Goal: Entertainment & Leisure: Consume media (video, audio)

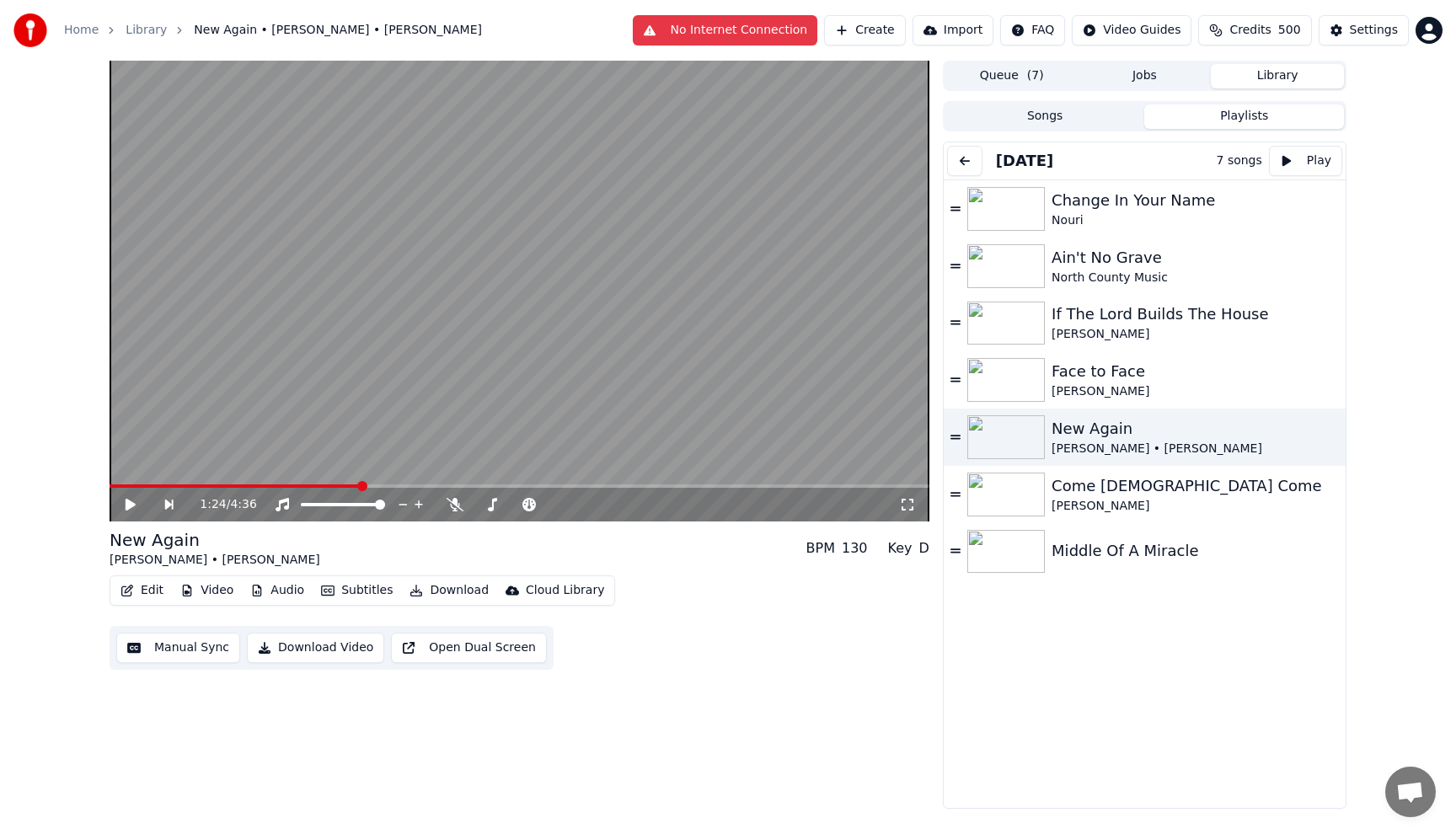
click at [1001, 118] on button "Songs" at bounding box center [1045, 116] width 200 height 24
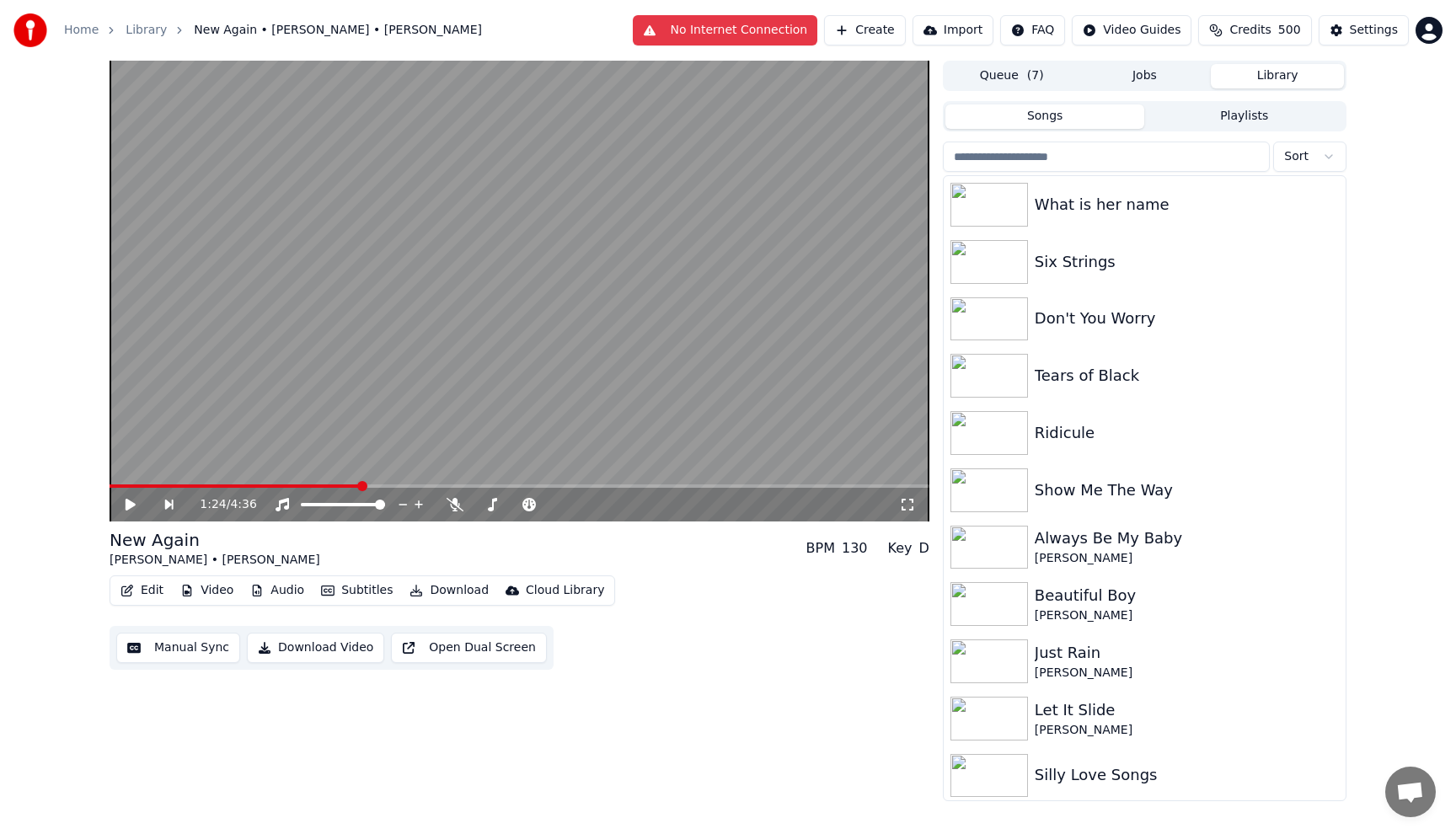
click at [1129, 155] on input "search" at bounding box center [1106, 156] width 327 height 30
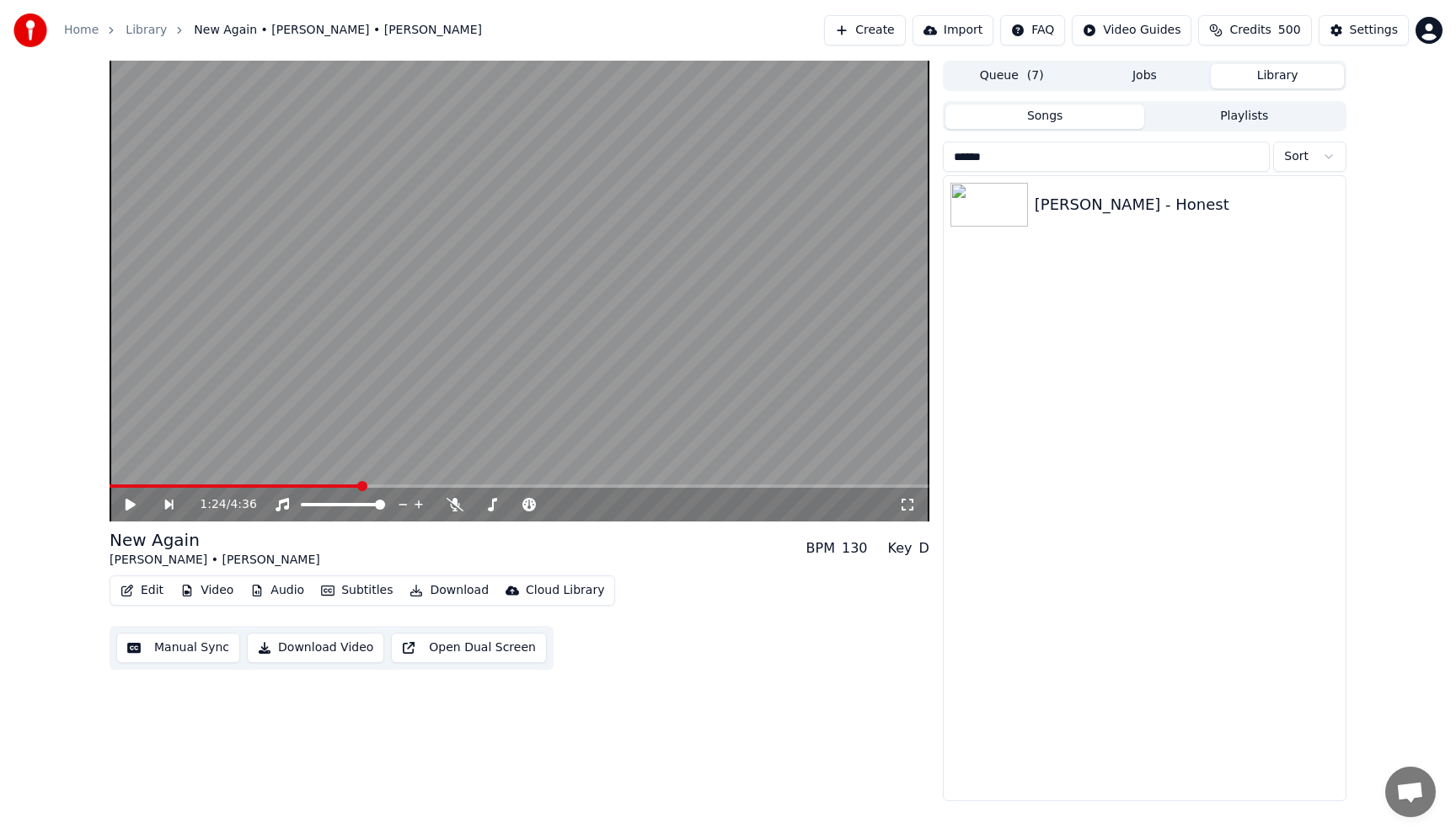
type input "******"
click at [1195, 332] on div "[PERSON_NAME] - Honest" at bounding box center [1144, 487] width 402 height 624
click at [1108, 216] on div "[PERSON_NAME] - Honest" at bounding box center [1144, 204] width 402 height 58
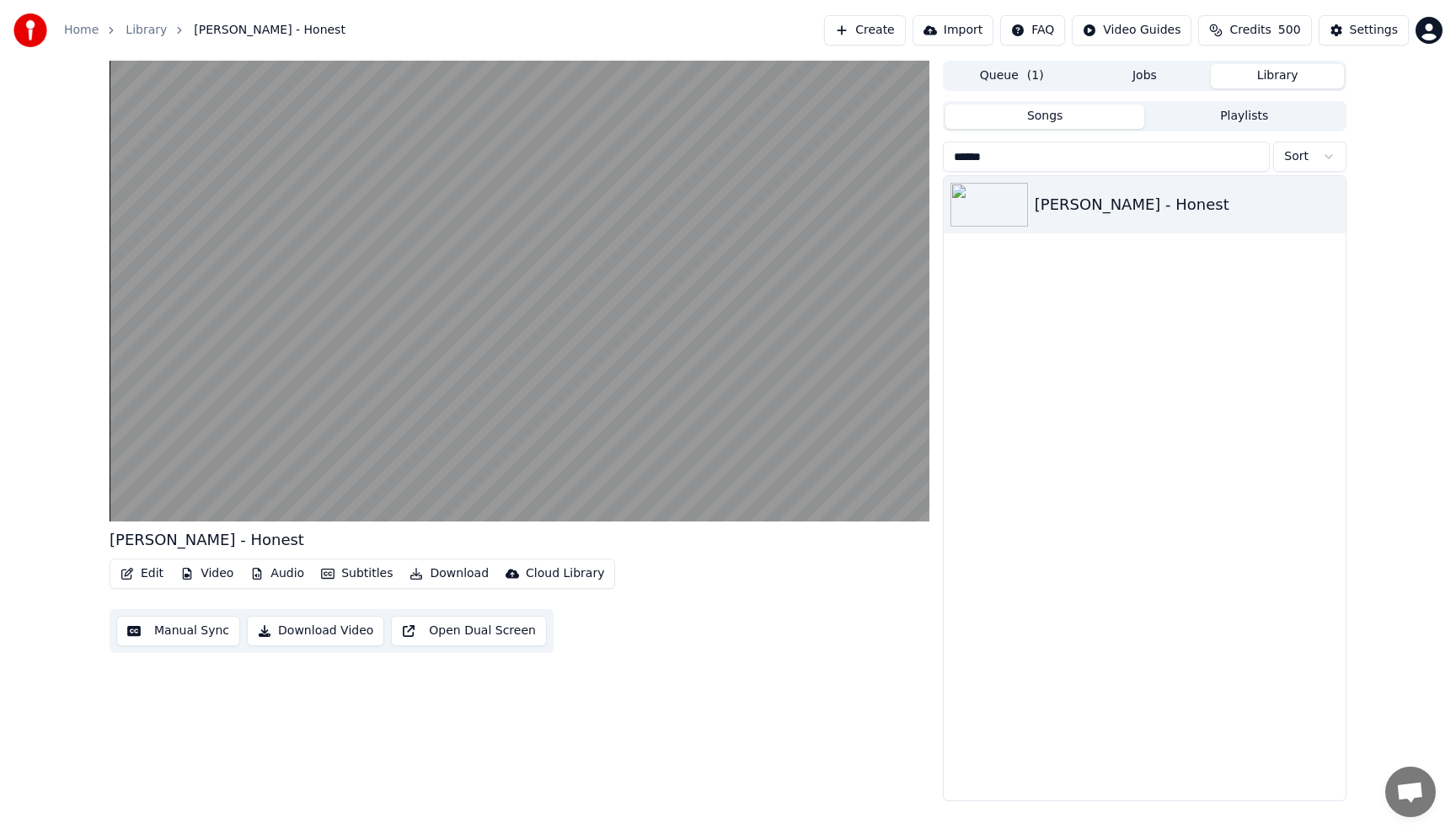
click at [1255, 159] on input "******" at bounding box center [1106, 156] width 327 height 30
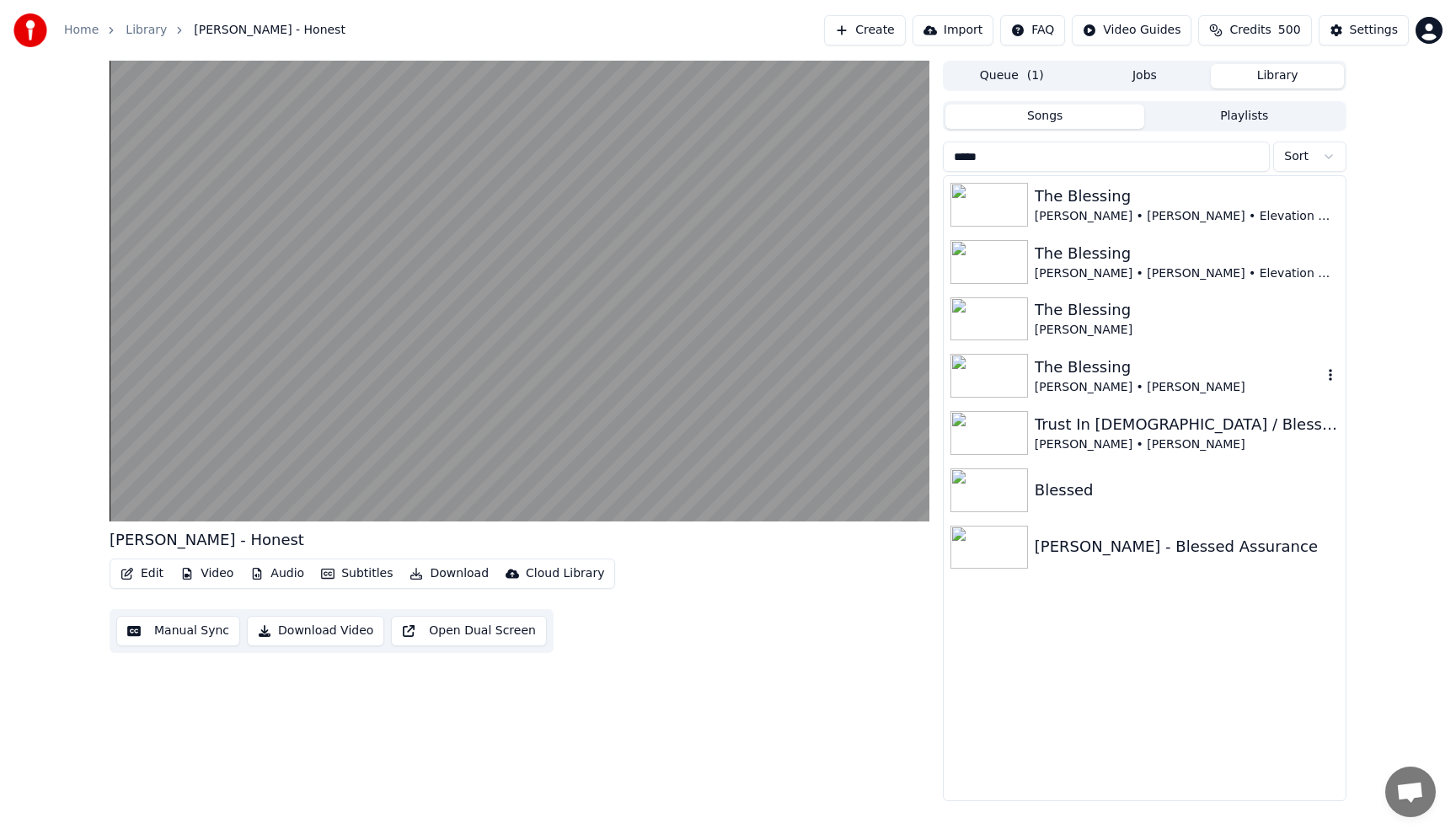
type input "*****"
click at [1094, 377] on div "The Blessing" at bounding box center [1179, 367] width 287 height 23
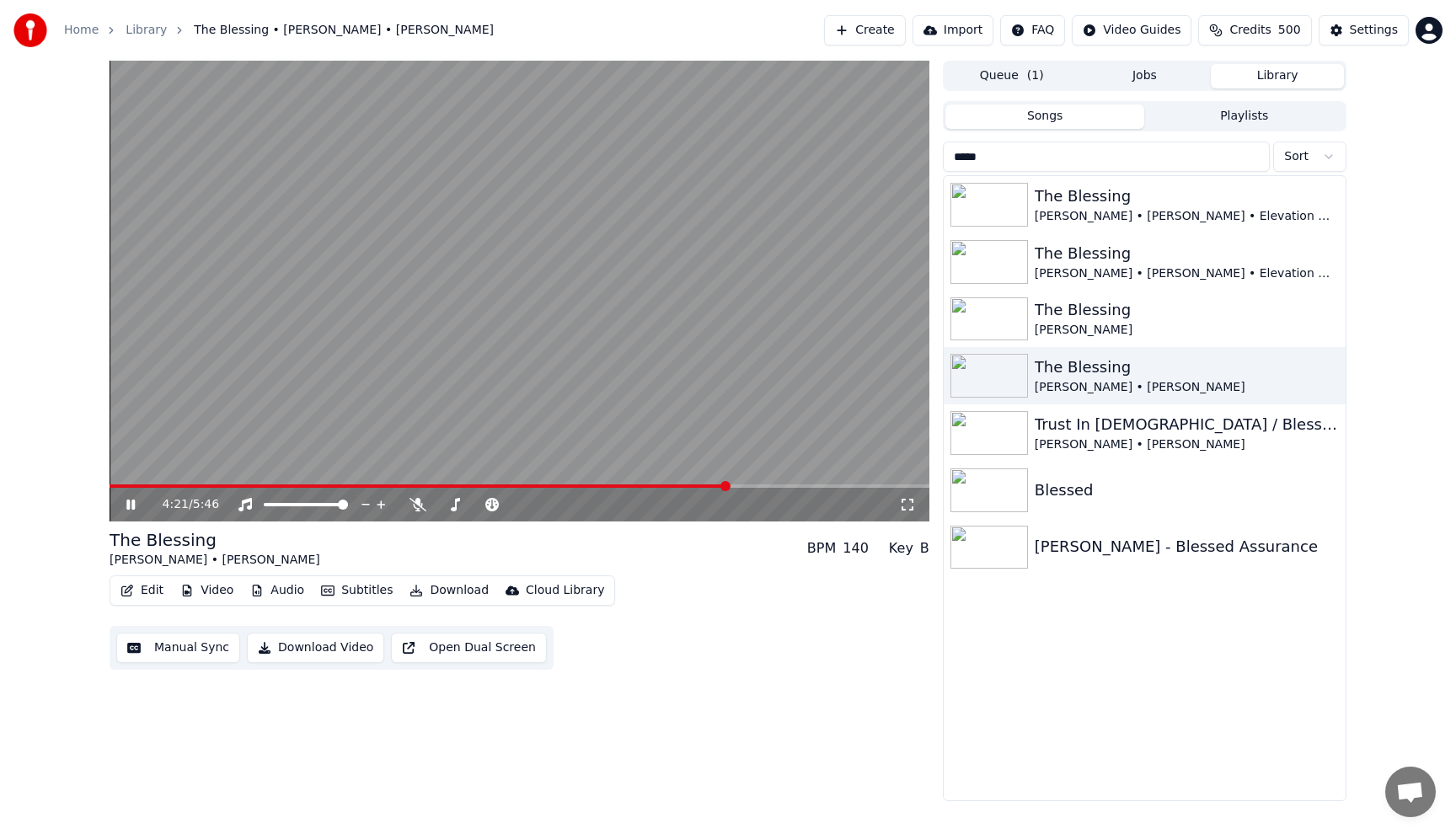
click at [113, 484] on span at bounding box center [419, 485] width 619 height 3
click at [113, 485] on span at bounding box center [520, 485] width 820 height 3
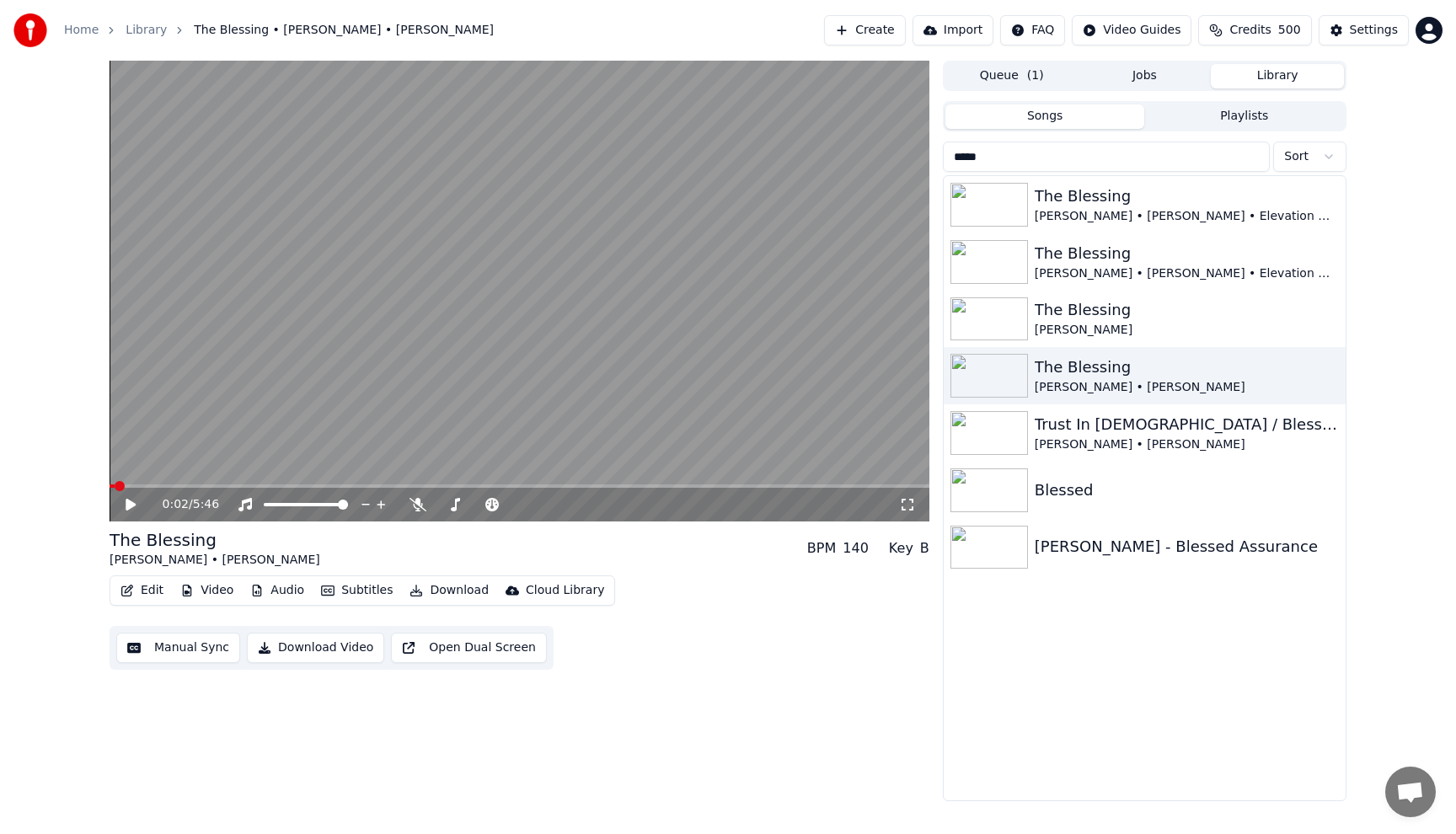
click at [135, 509] on icon at bounding box center [143, 505] width 40 height 14
click at [109, 481] on span at bounding box center [114, 486] width 10 height 10
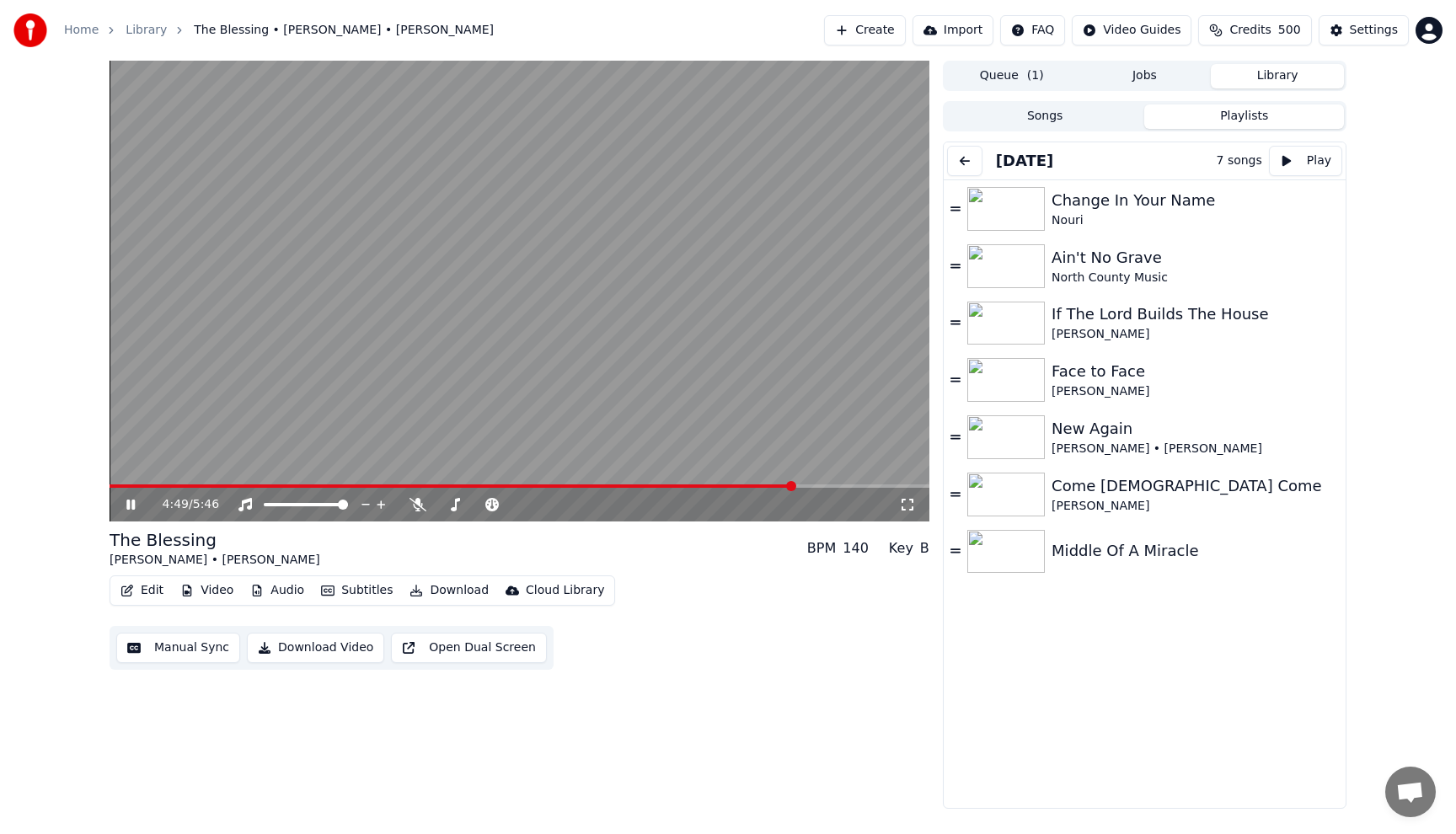
click at [1245, 120] on button "Playlists" at bounding box center [1244, 116] width 200 height 24
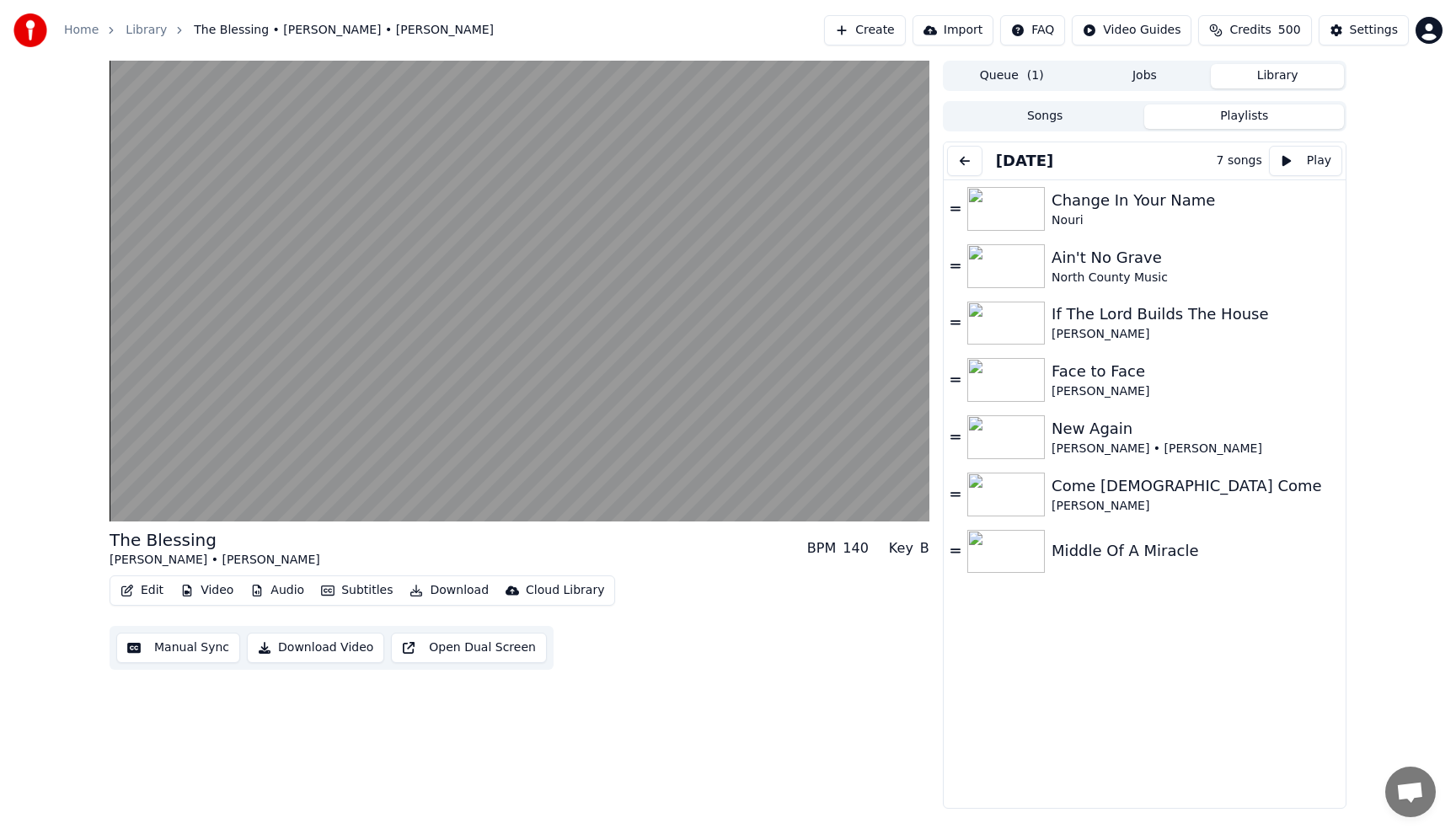
click at [974, 159] on button at bounding box center [965, 160] width 35 height 30
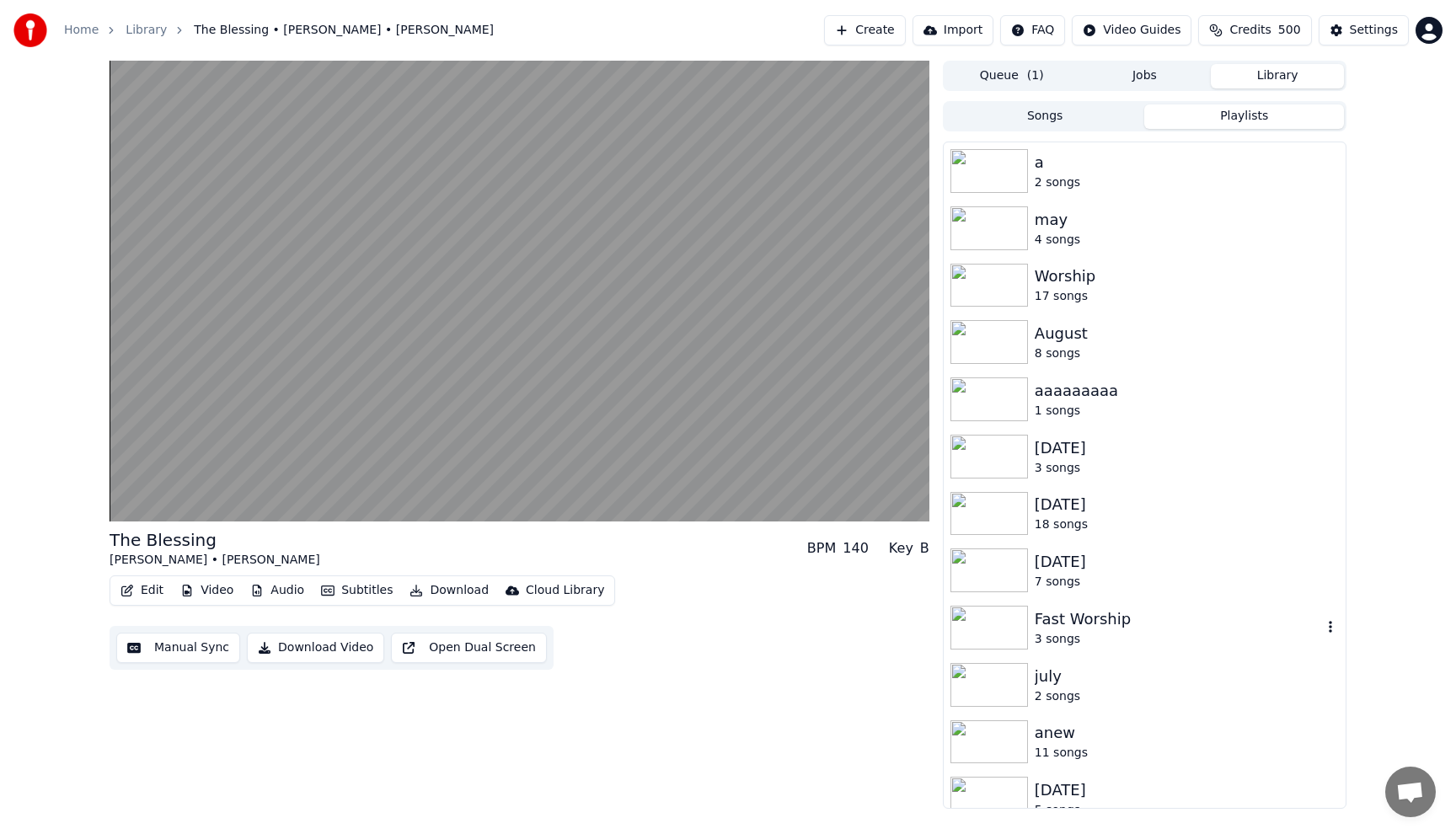
click at [1097, 624] on div "Fast Worship" at bounding box center [1179, 619] width 287 height 23
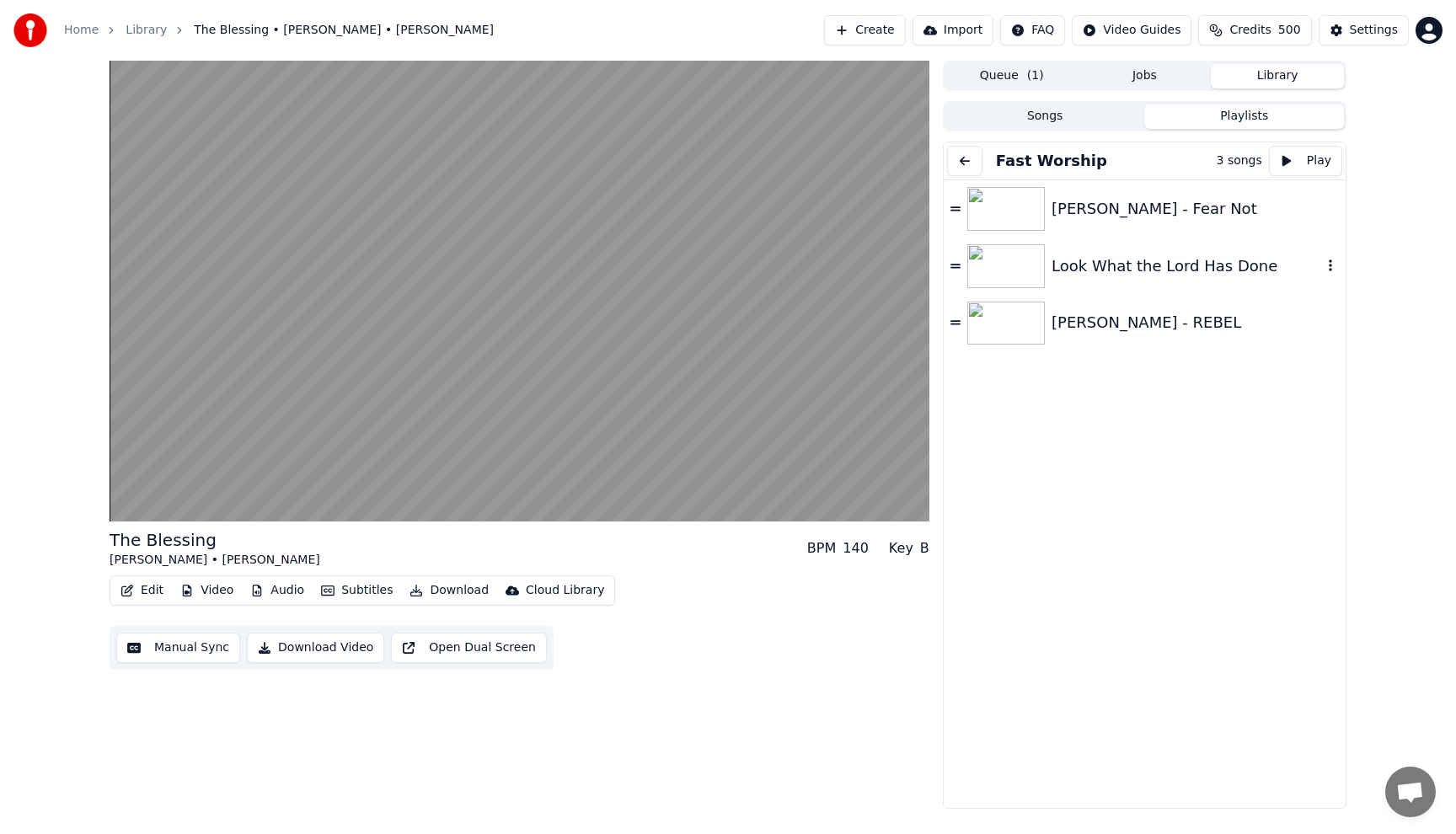
click at [1062, 259] on div "Look What the Lord Has Done" at bounding box center [1186, 267] width 270 height 23
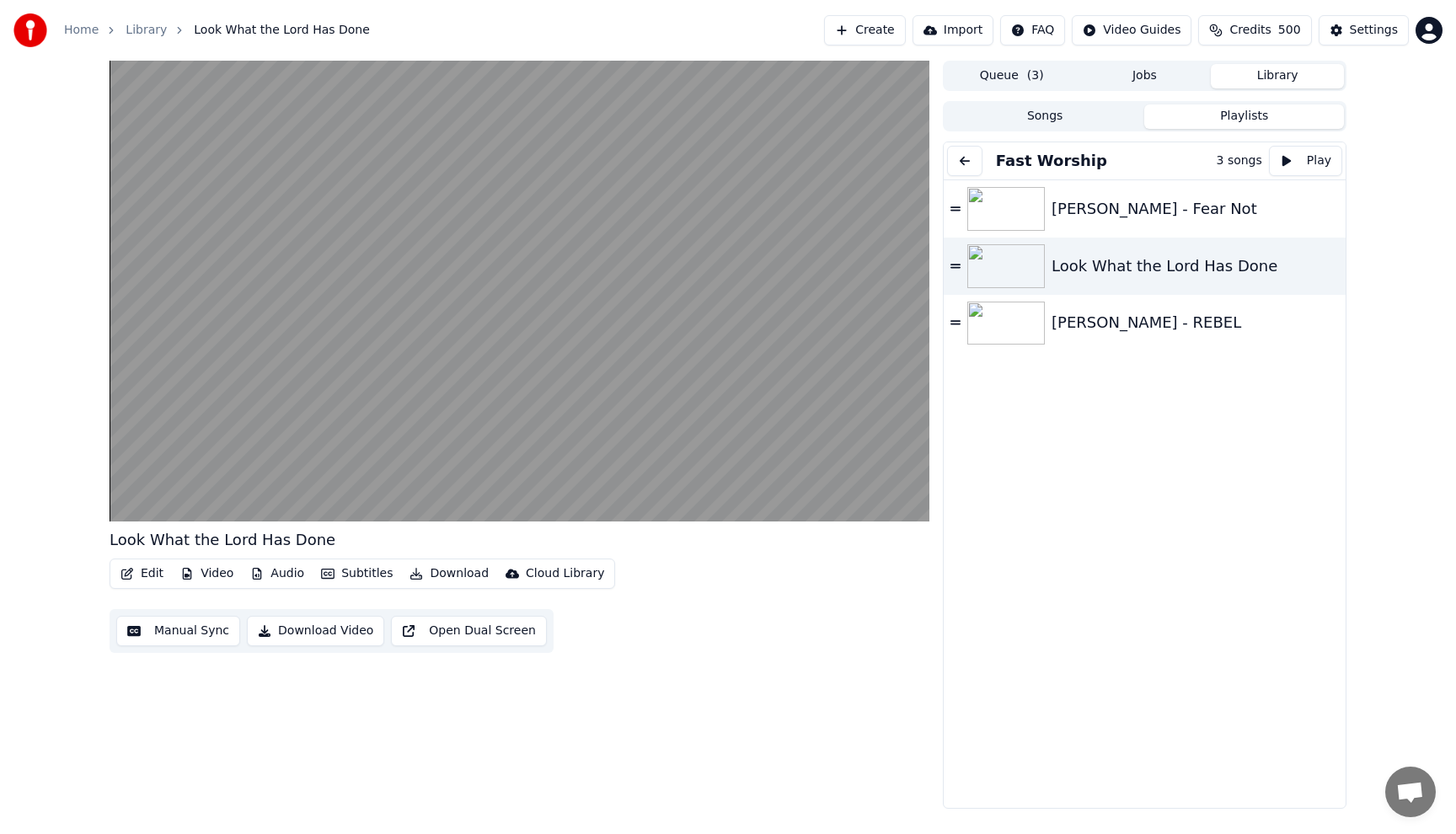
click at [1084, 116] on button "Songs" at bounding box center [1045, 116] width 200 height 24
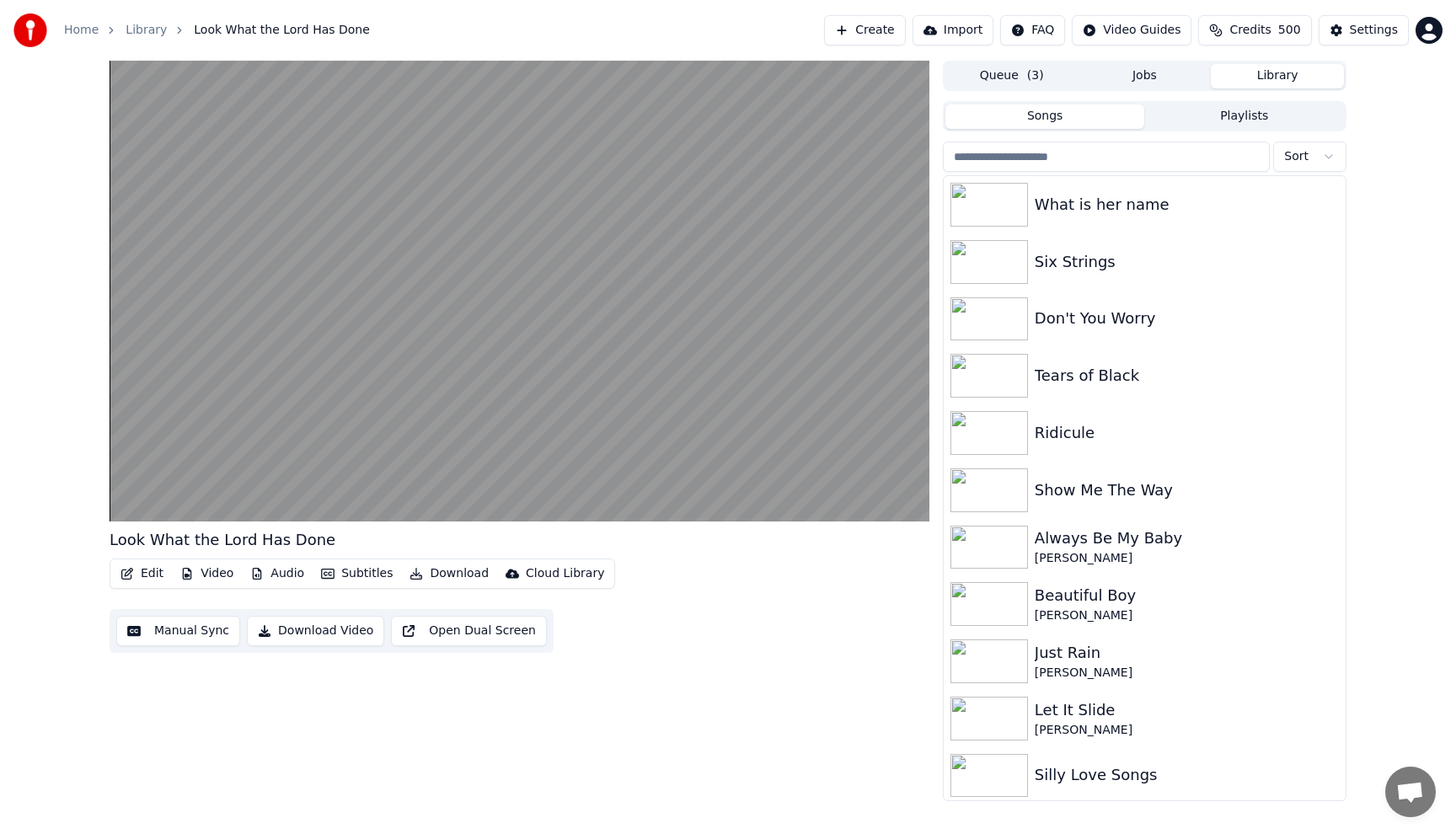
click at [1106, 155] on input "search" at bounding box center [1106, 156] width 327 height 30
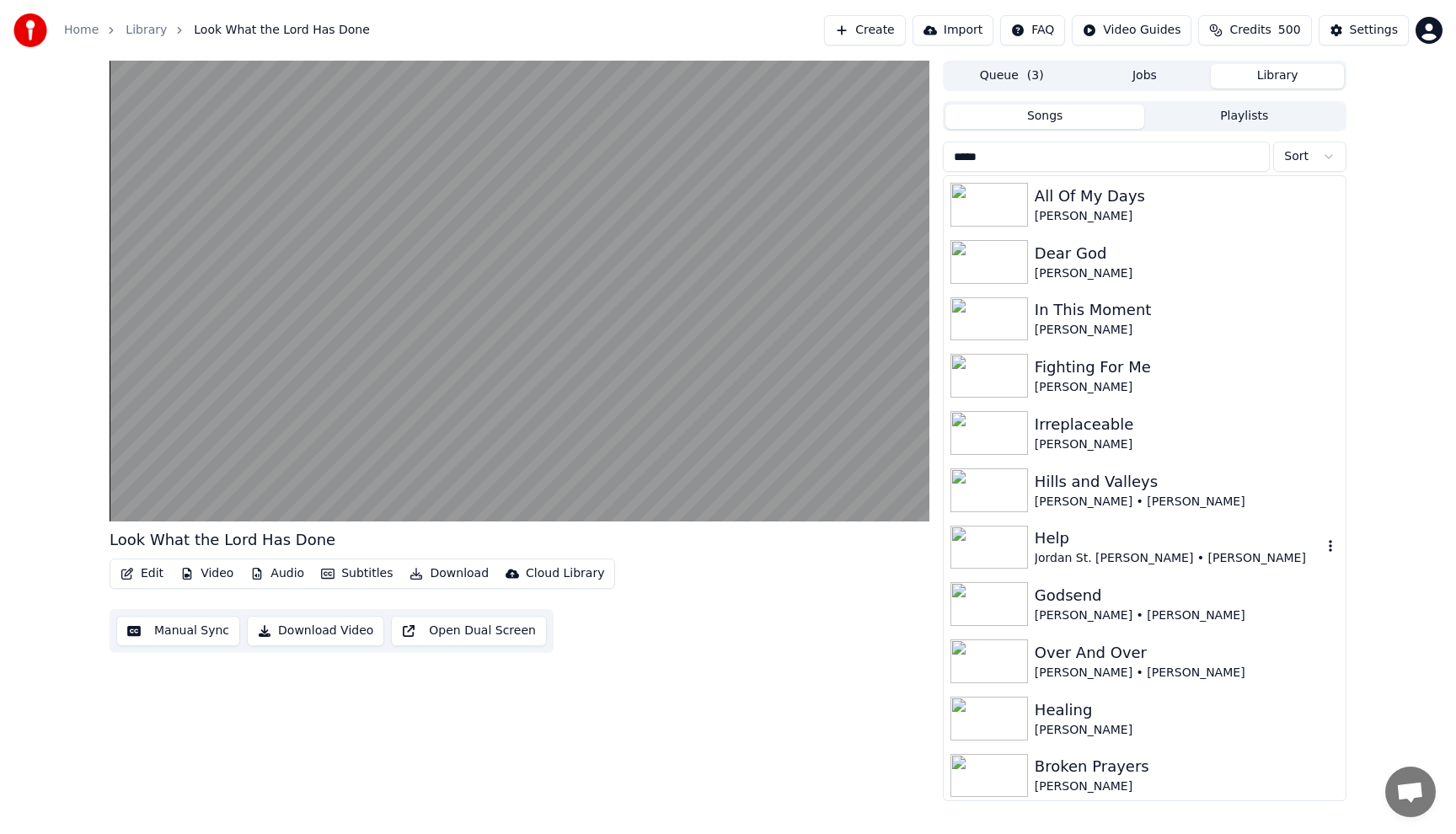
type input "*****"
click at [1103, 560] on div "Jordan St. [PERSON_NAME] • [PERSON_NAME]" at bounding box center [1179, 558] width 287 height 17
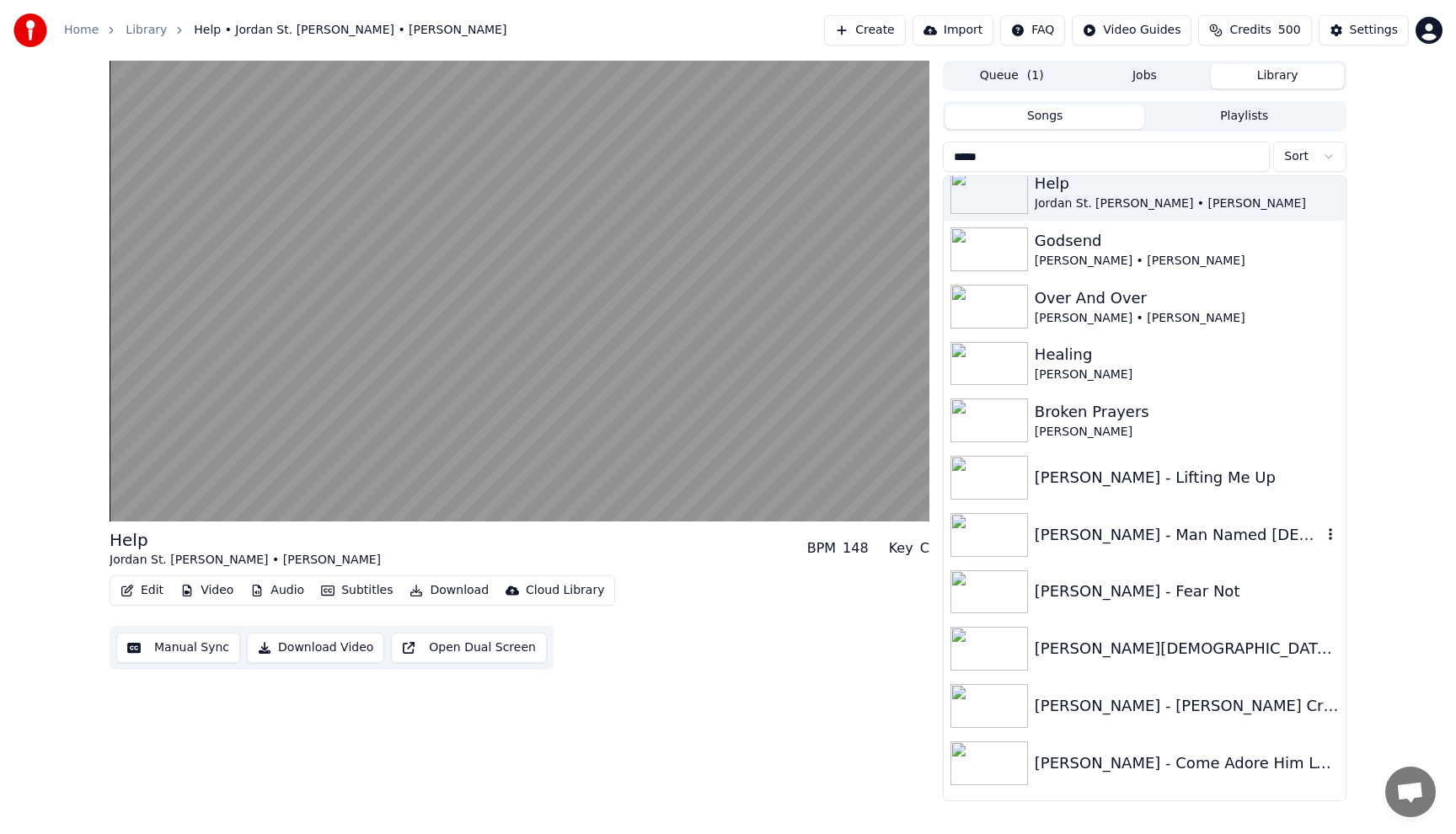
scroll to position [371, 0]
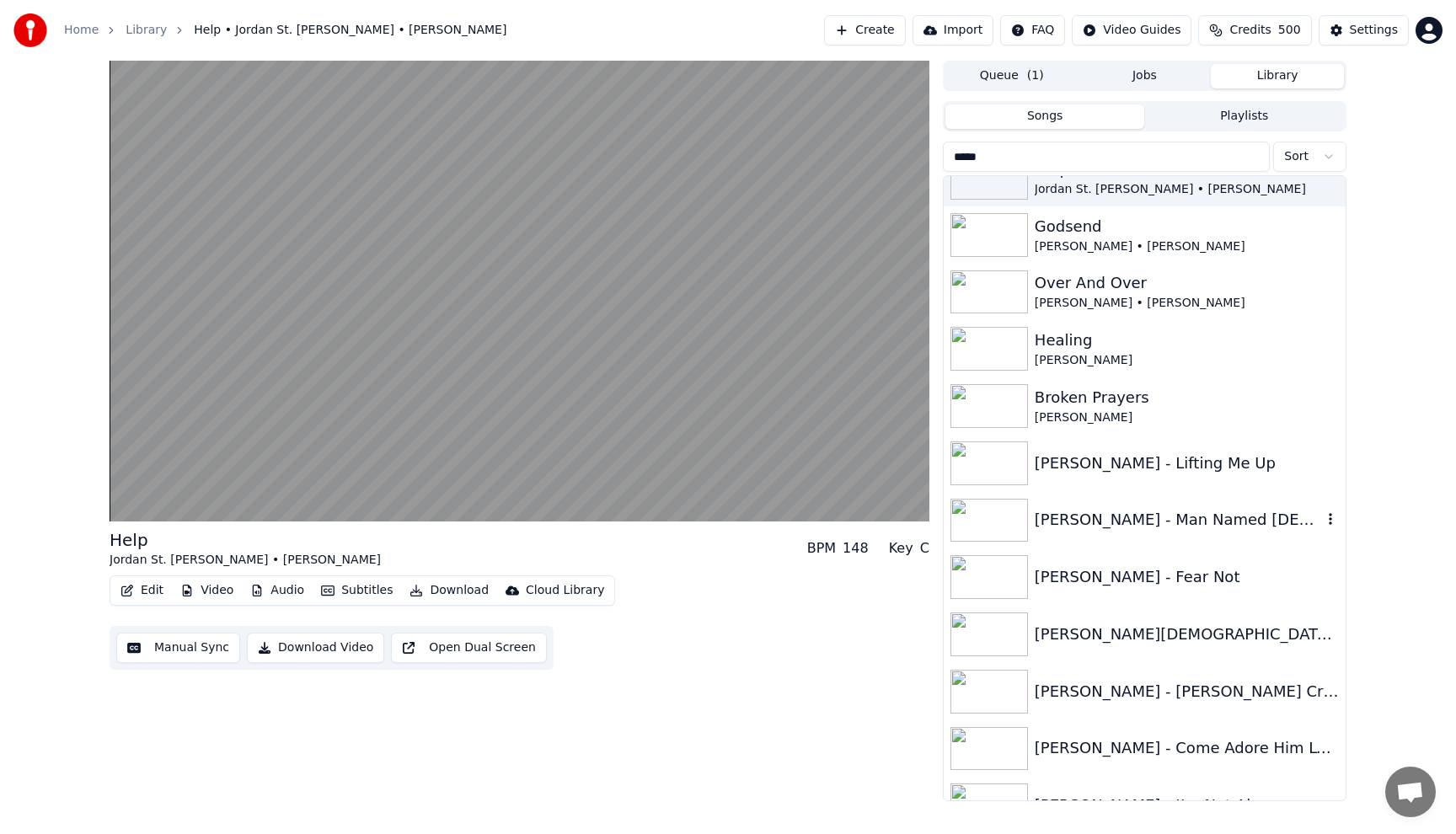
click at [1116, 513] on div "[PERSON_NAME] - Man Named [DEMOGRAPHIC_DATA]" at bounding box center [1179, 520] width 287 height 23
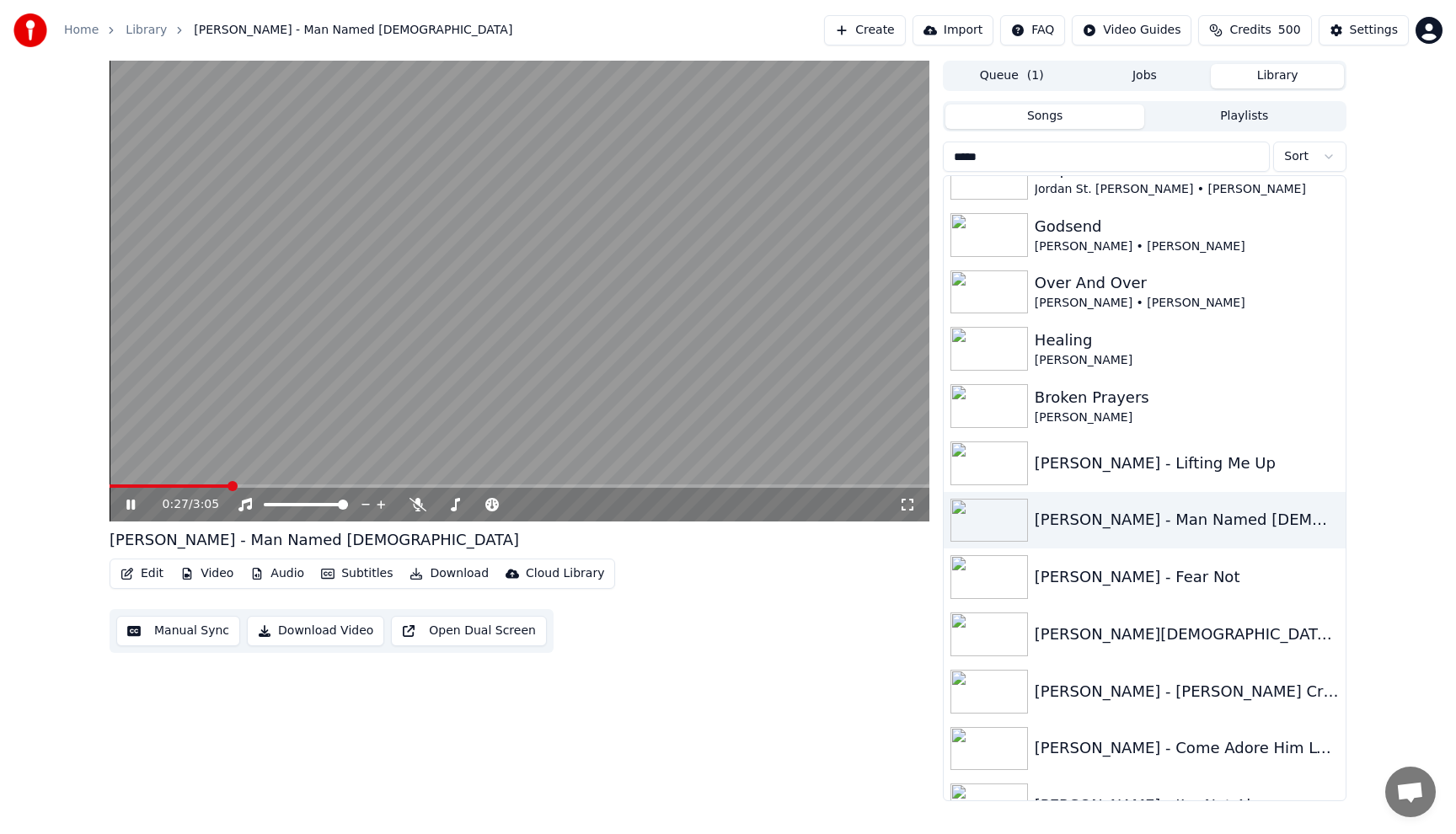
click at [592, 310] on video at bounding box center [520, 291] width 820 height 461
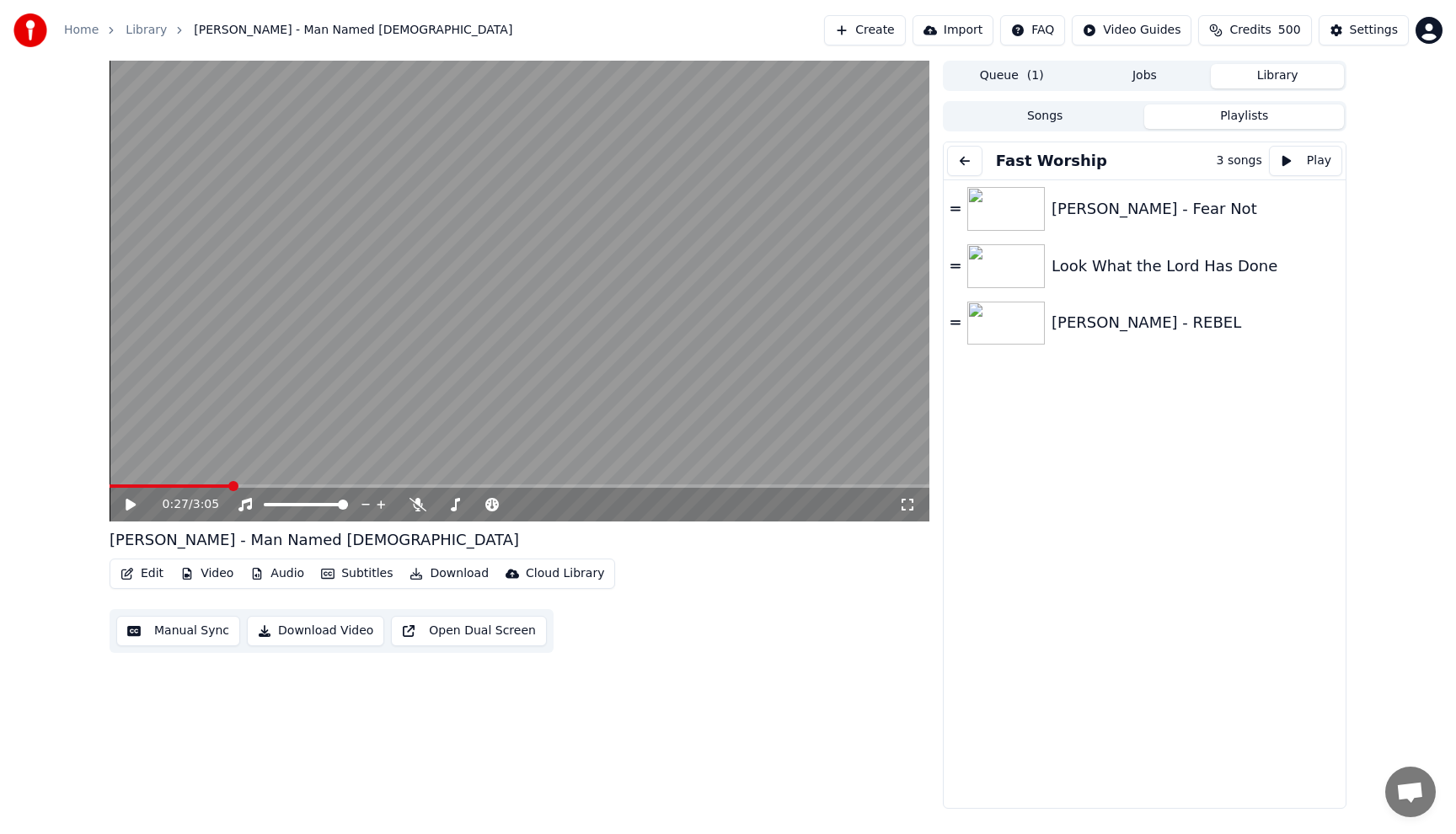
click at [1246, 112] on button "Playlists" at bounding box center [1244, 116] width 200 height 24
click at [968, 164] on button at bounding box center [965, 160] width 35 height 30
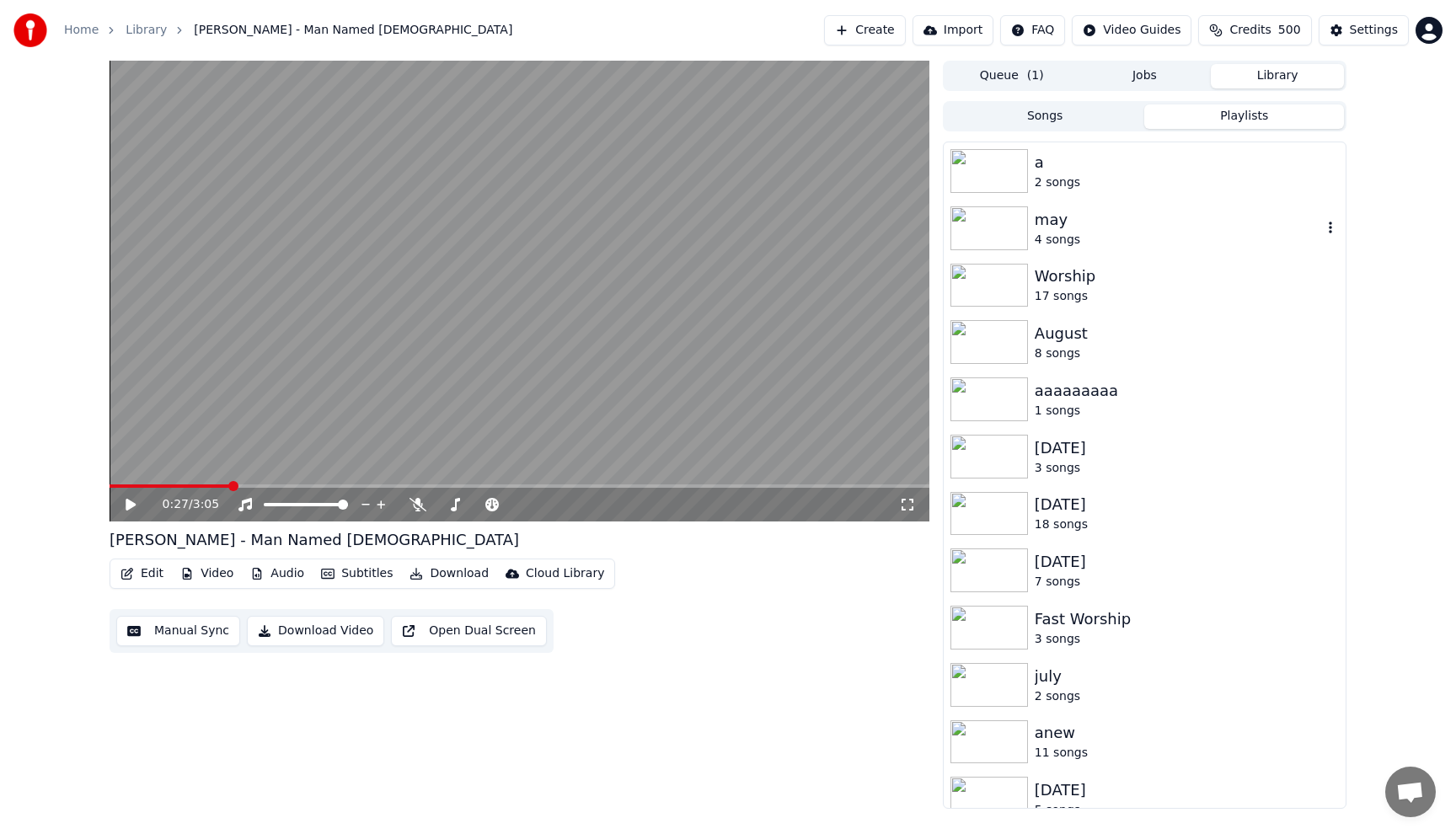
click at [1011, 214] on img at bounding box center [988, 228] width 77 height 44
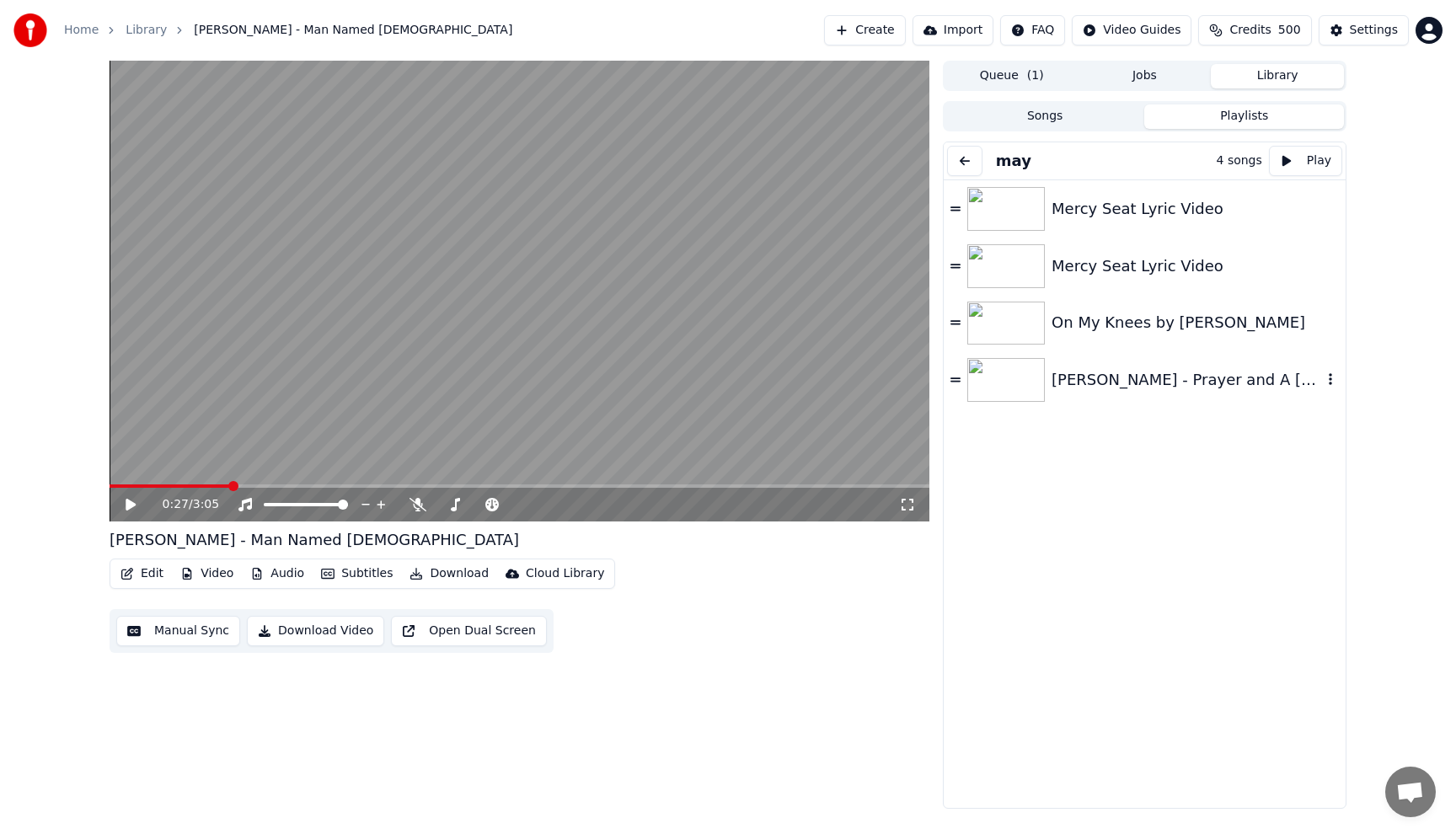
click at [1037, 369] on img at bounding box center [1006, 380] width 77 height 44
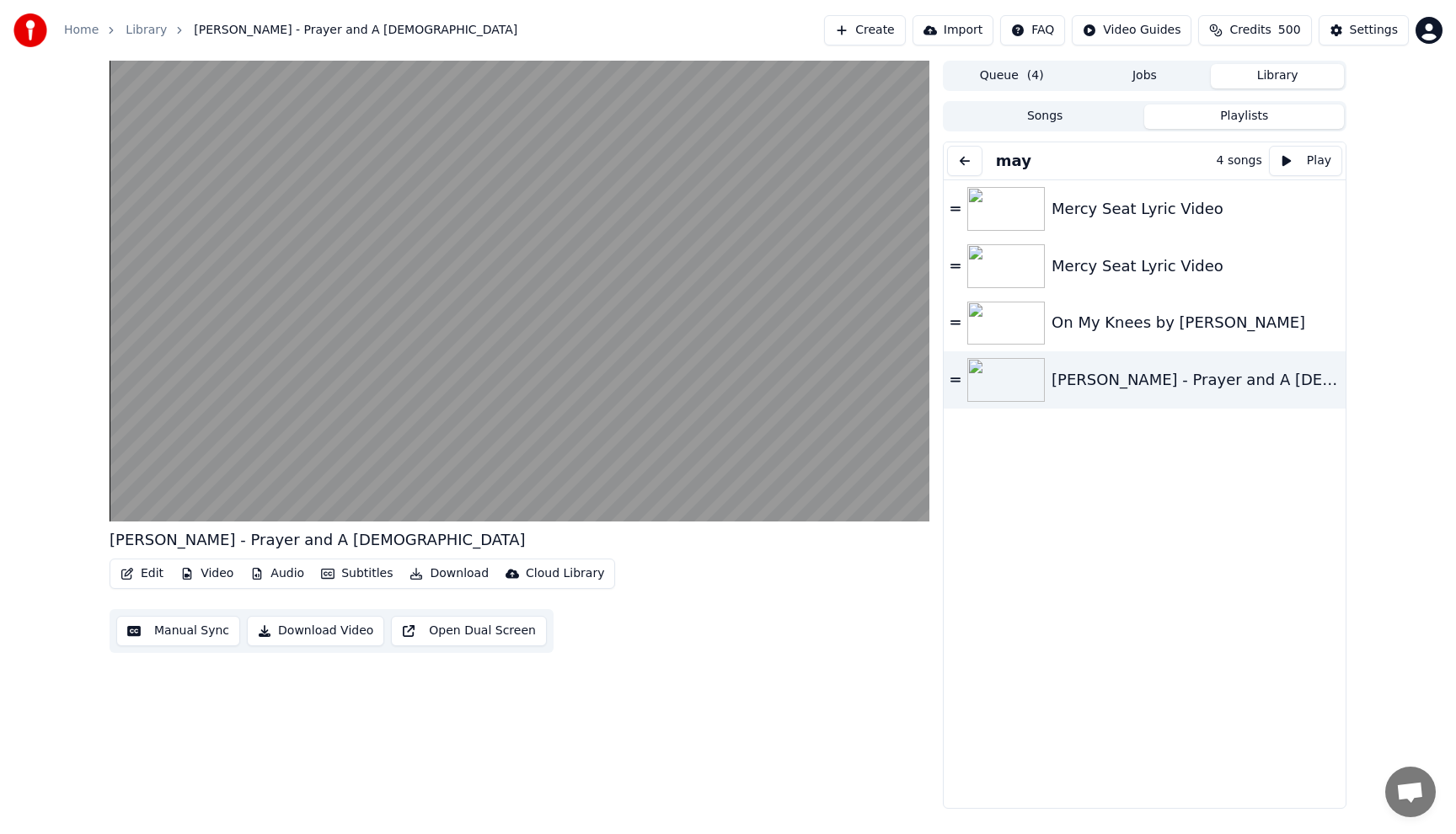
click at [958, 165] on button at bounding box center [965, 160] width 35 height 30
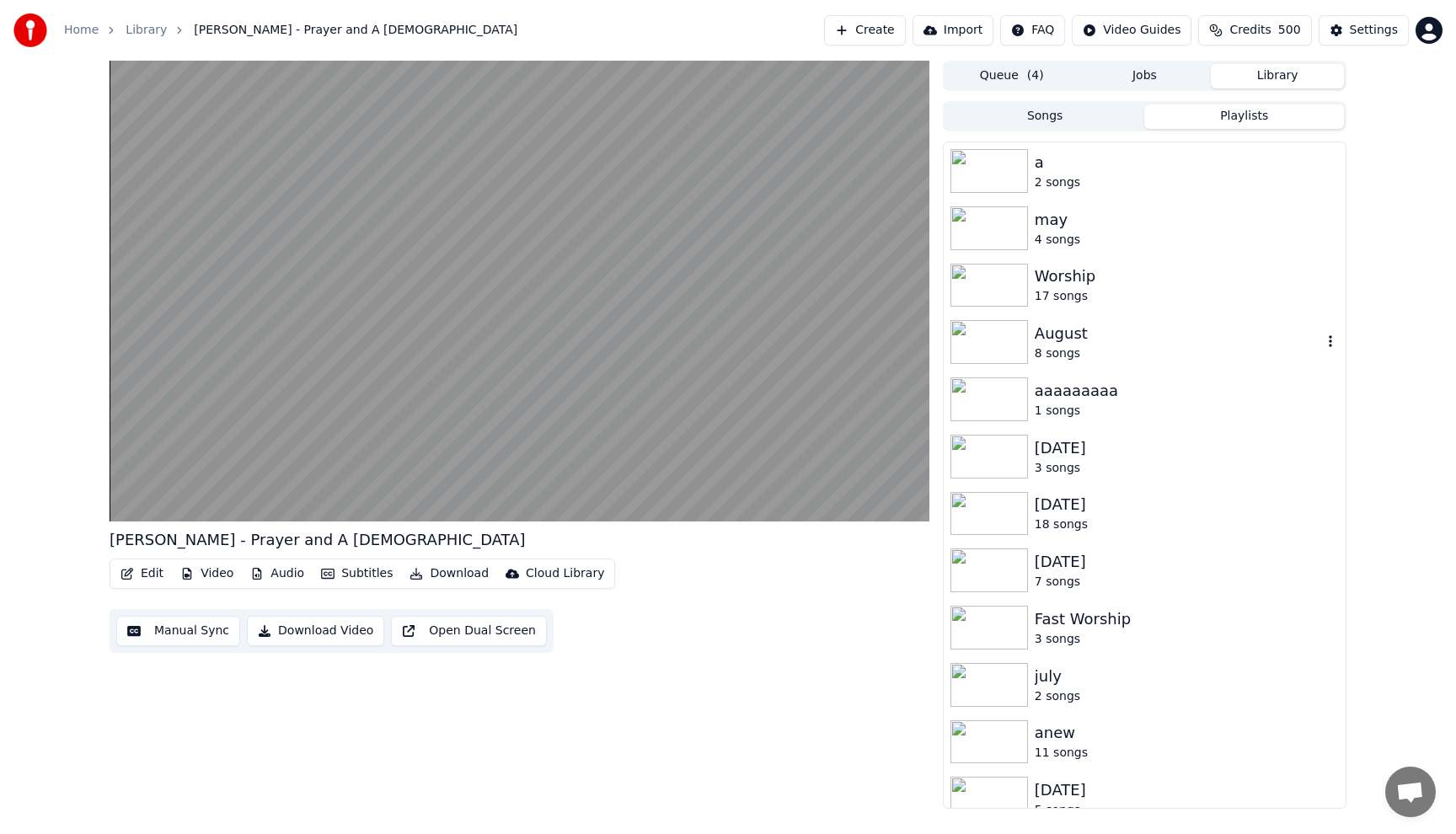
click at [1013, 343] on img at bounding box center [988, 342] width 77 height 44
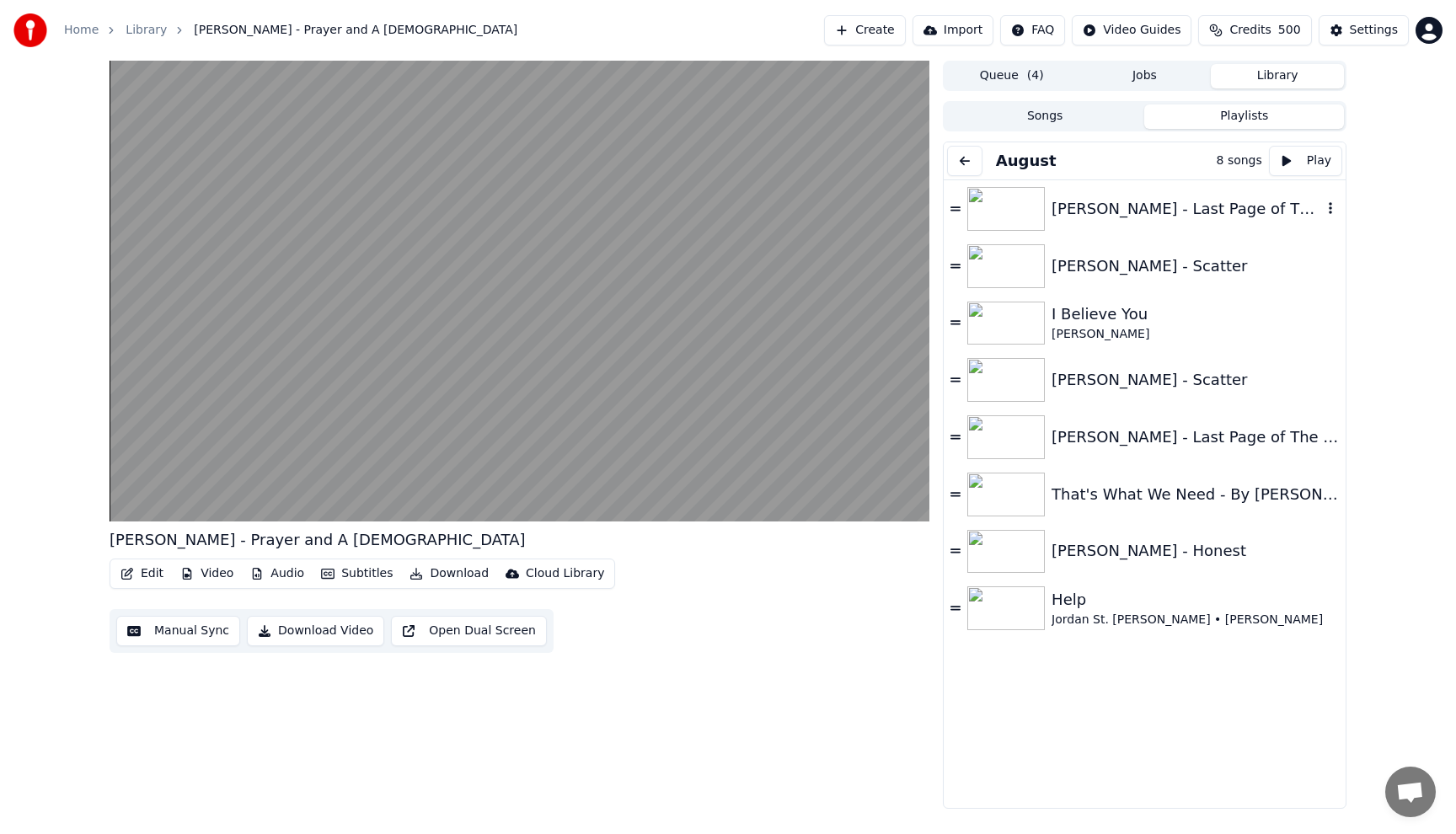
click at [1072, 205] on div "[PERSON_NAME] - Last Page of The [DEMOGRAPHIC_DATA] ft. [PERSON_NAME]" at bounding box center [1186, 209] width 270 height 23
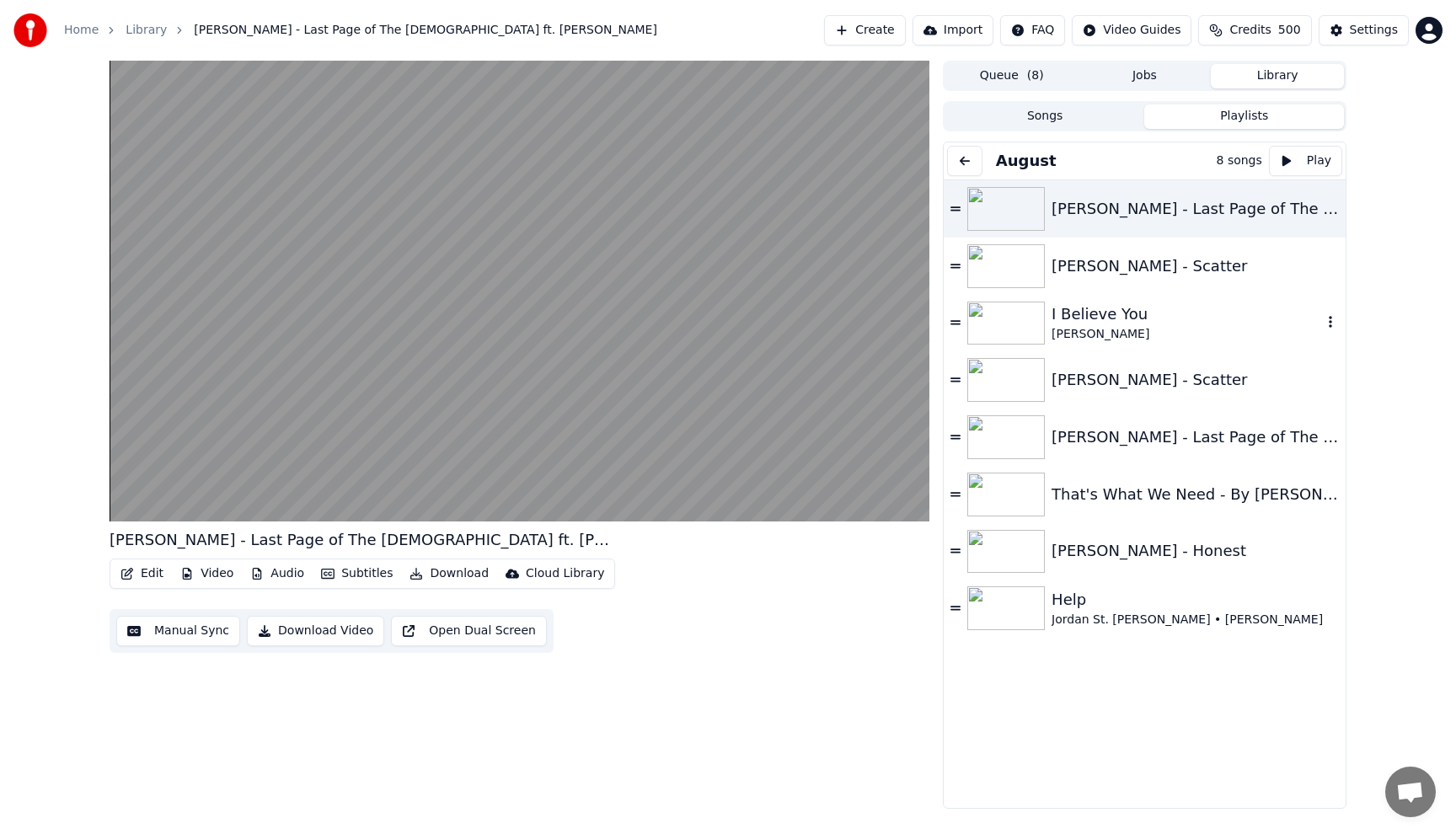
click at [1091, 322] on div "I Believe You" at bounding box center [1186, 314] width 270 height 23
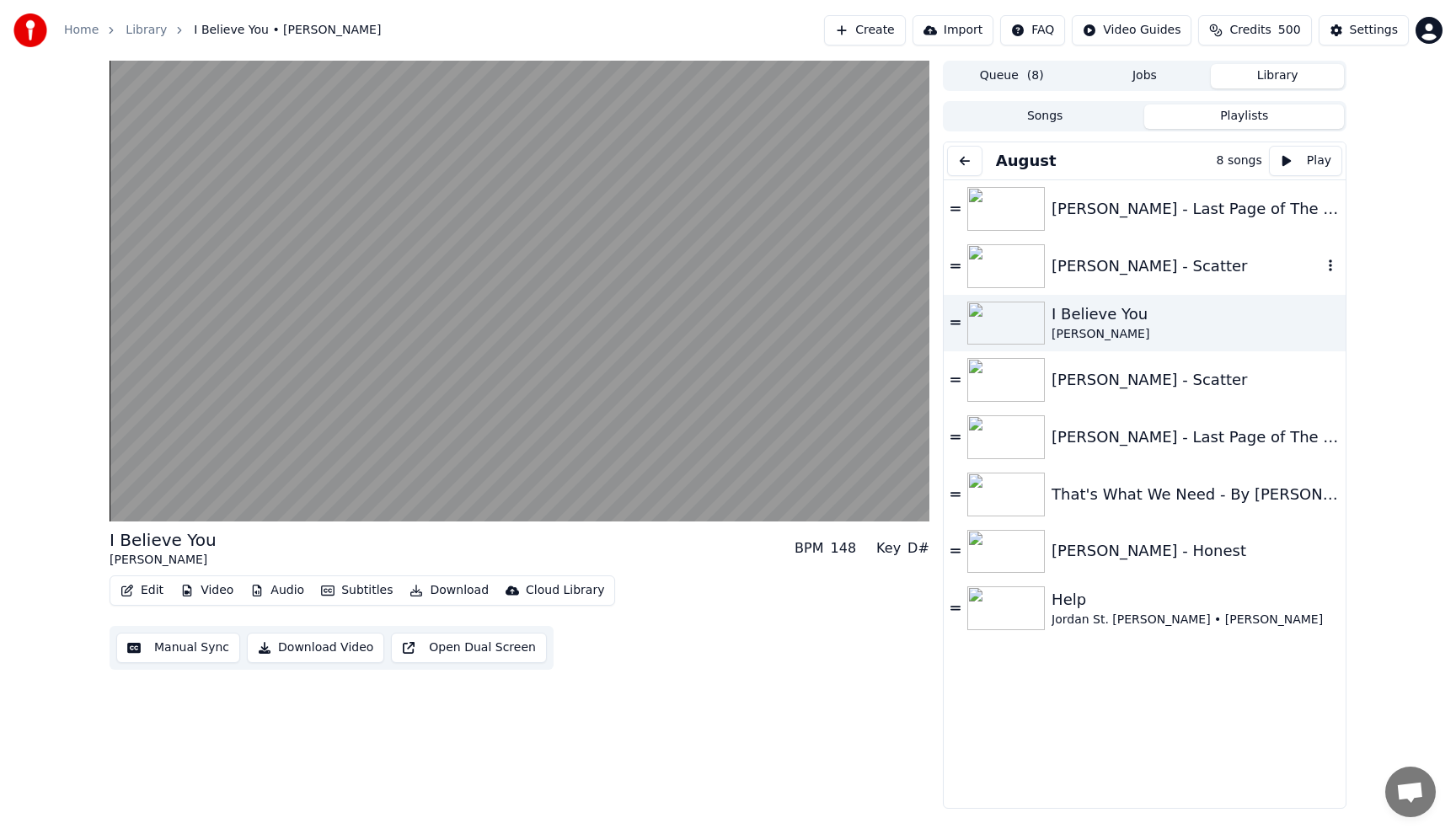
click at [1105, 272] on div "[PERSON_NAME] - Scatter" at bounding box center [1186, 267] width 270 height 23
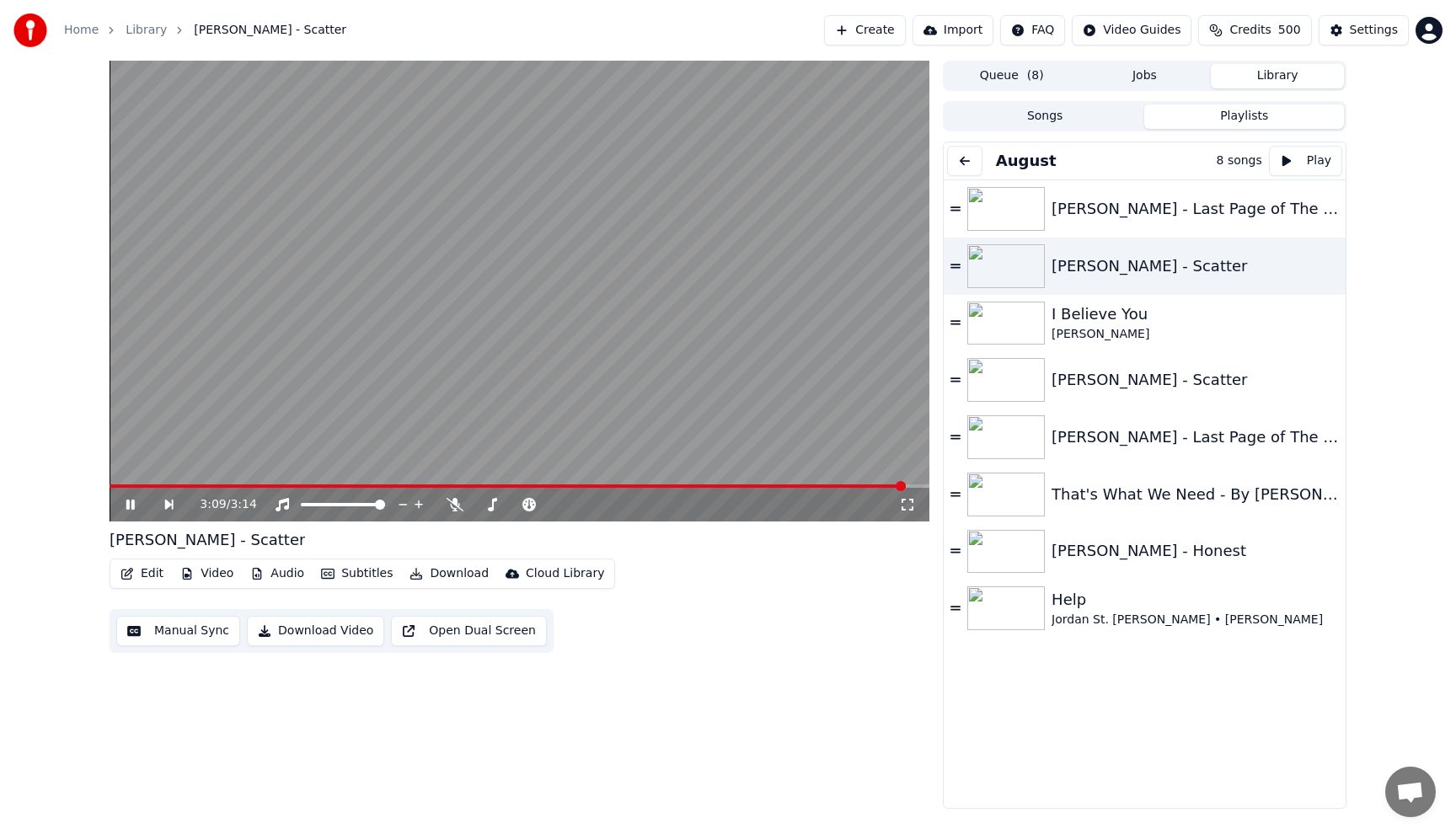
click at [759, 241] on video at bounding box center [520, 291] width 820 height 461
